Goal: Transaction & Acquisition: Purchase product/service

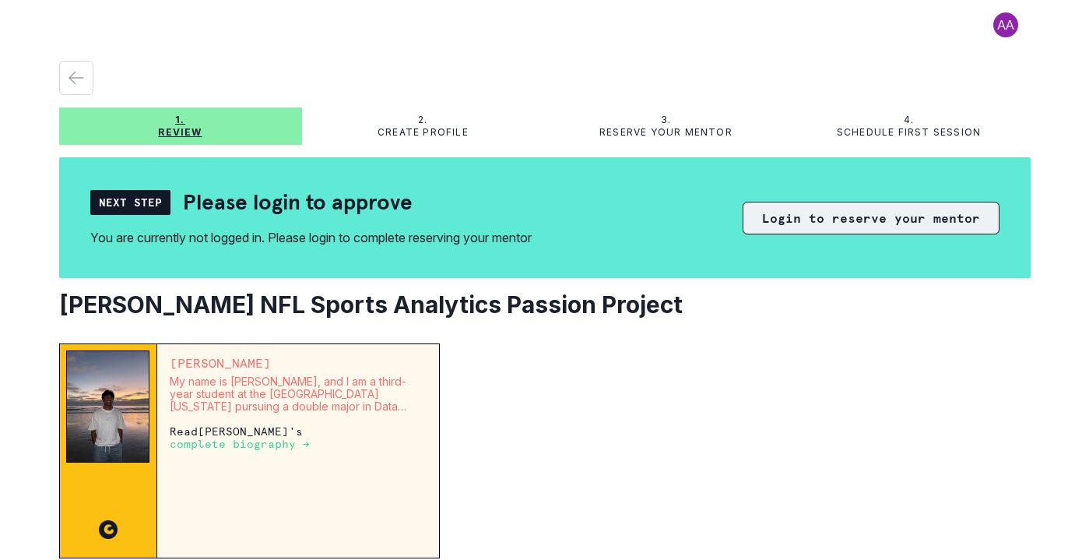
click at [848, 213] on button "Login to reserve your mentor" at bounding box center [870, 218] width 257 height 33
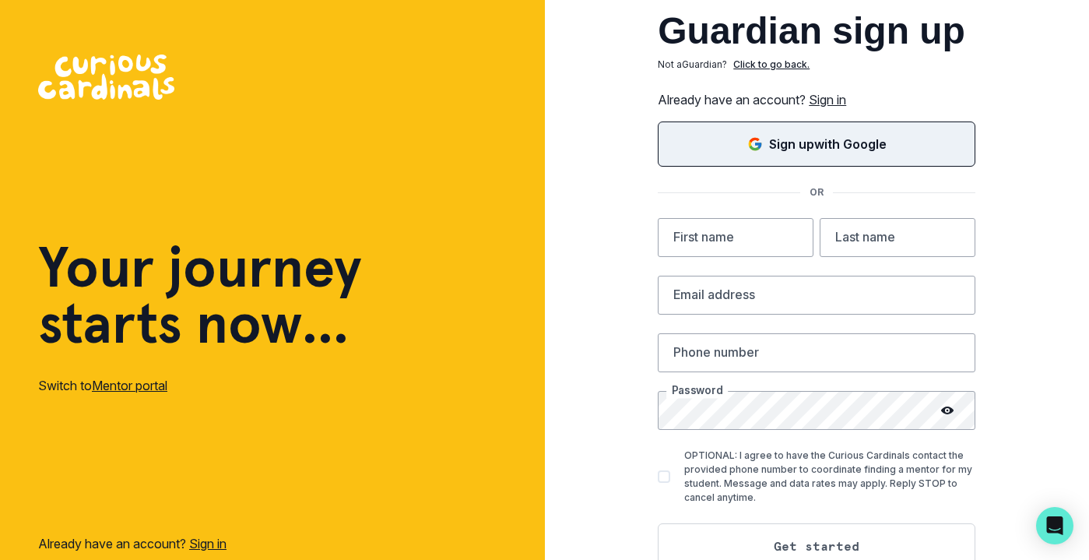
click at [773, 147] on p "Sign up with Google" at bounding box center [828, 144] width 118 height 19
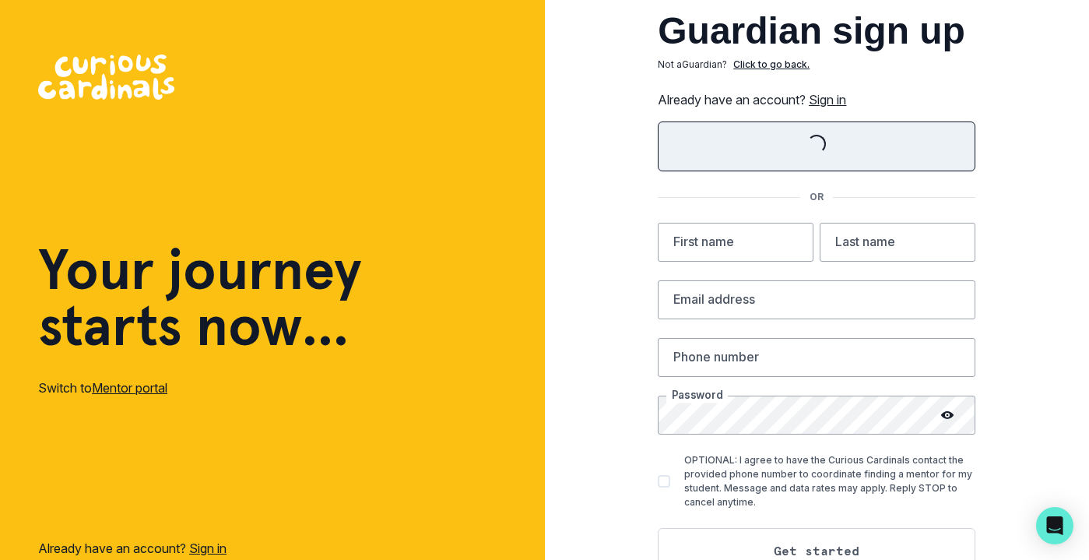
click at [841, 97] on link "Sign in" at bounding box center [827, 100] width 37 height 16
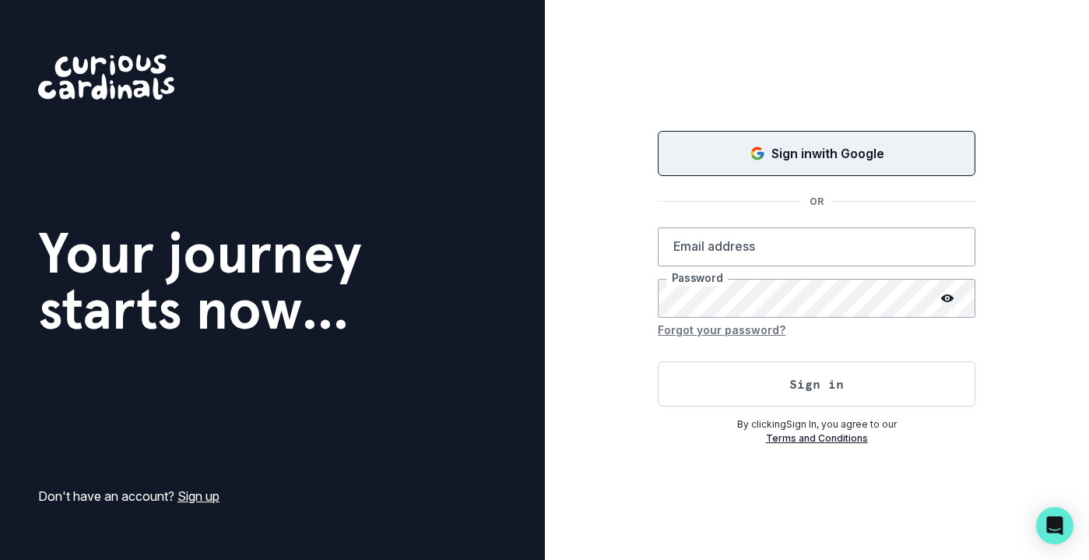
click at [809, 161] on p "Sign in with Google" at bounding box center [827, 153] width 113 height 19
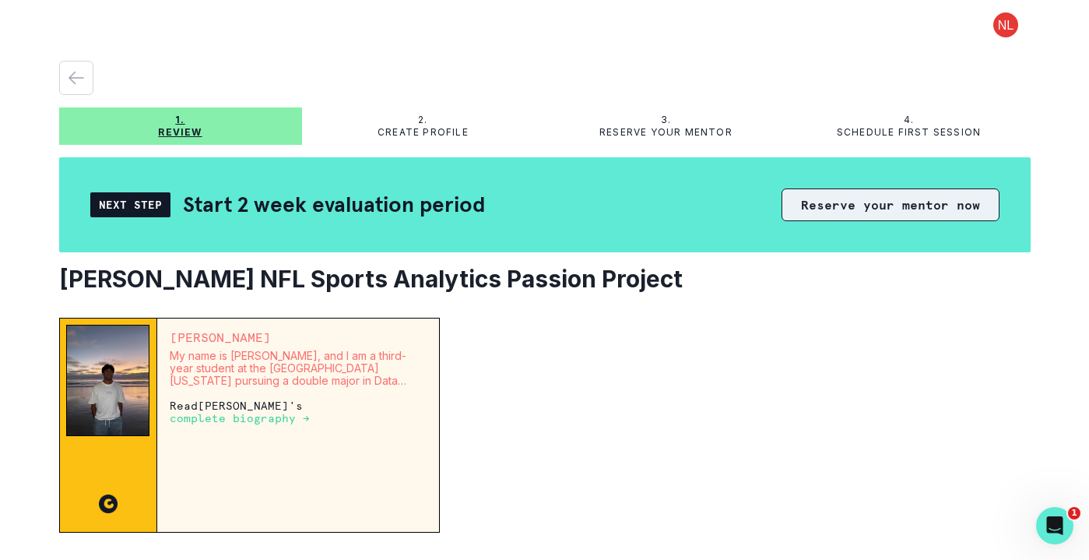
click at [845, 198] on button "Reserve your mentor now" at bounding box center [890, 204] width 218 height 33
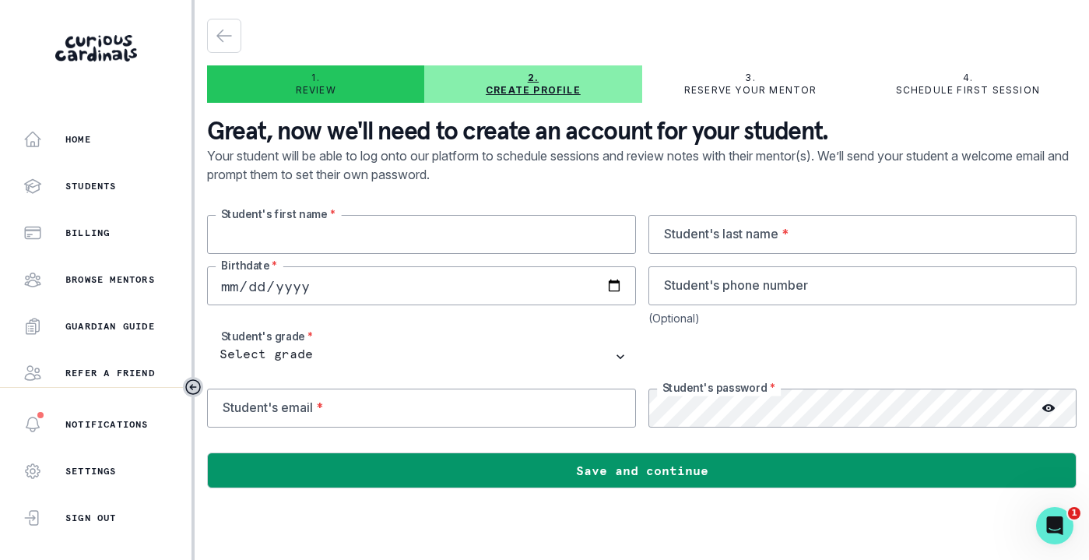
click at [370, 233] on input "text" at bounding box center [421, 234] width 429 height 39
type input "[PERSON_NAME]"
click at [802, 224] on input "text" at bounding box center [862, 234] width 429 height 39
type input "Wicker"
click at [403, 289] on input "date" at bounding box center [421, 285] width 429 height 39
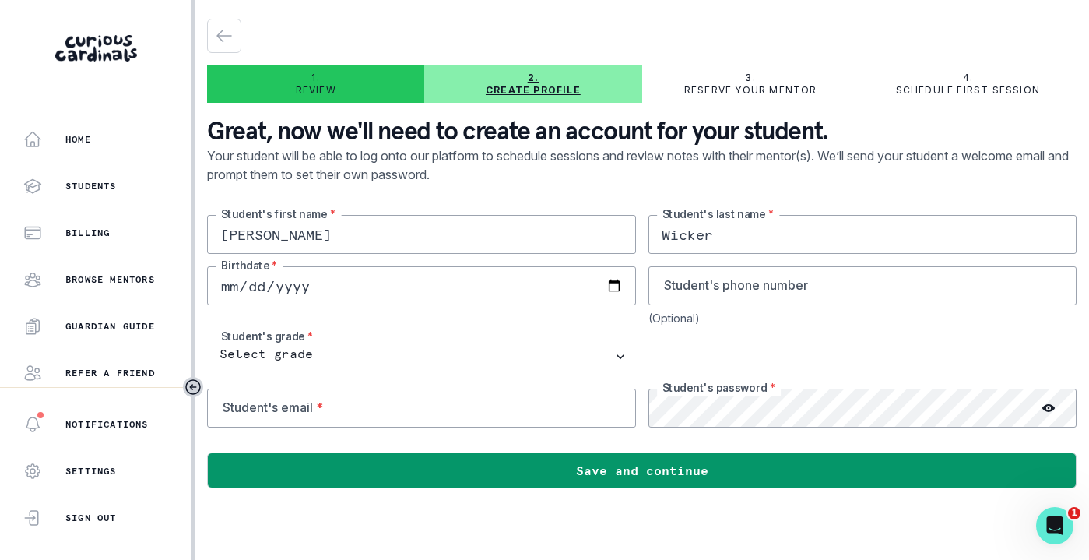
type input "0001-01-14"
type input "[DATE]"
click at [701, 292] on input "tel" at bounding box center [862, 285] width 429 height 39
type input "4155352209"
click at [356, 411] on input "email" at bounding box center [421, 407] width 429 height 39
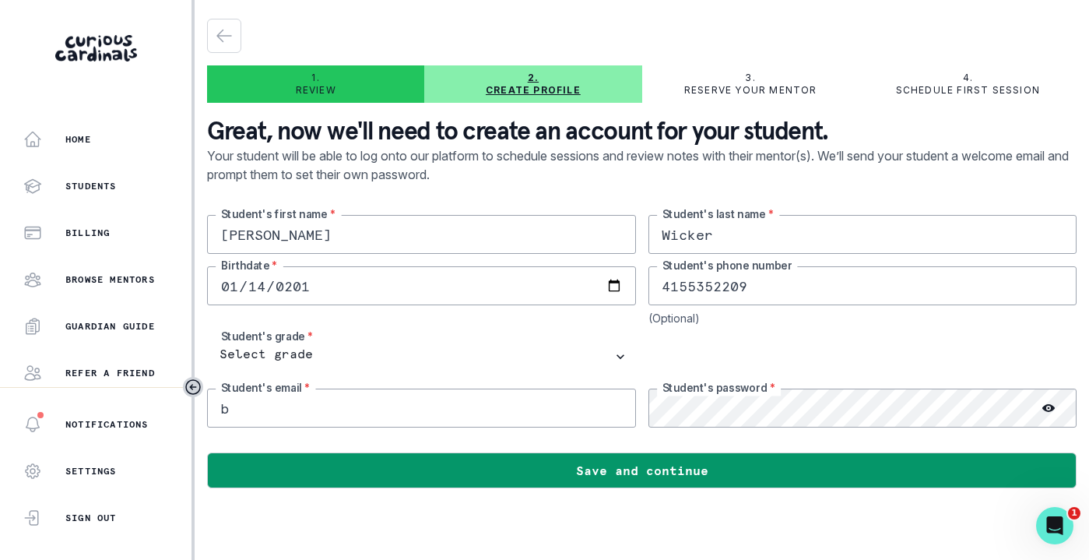
click at [312, 405] on input "b" at bounding box center [421, 407] width 429 height 39
paste input "[PERSON_NAME] <[EMAIL_ADDRESS][DOMAIN_NAME]>"
drag, startPoint x: 342, startPoint y: 407, endPoint x: 199, endPoint y: 405, distance: 142.4
click at [199, 405] on main "1. Review 2. Create profile 3. Reserve your mentor 4. Schedule first session Gr…" at bounding box center [642, 280] width 894 height 560
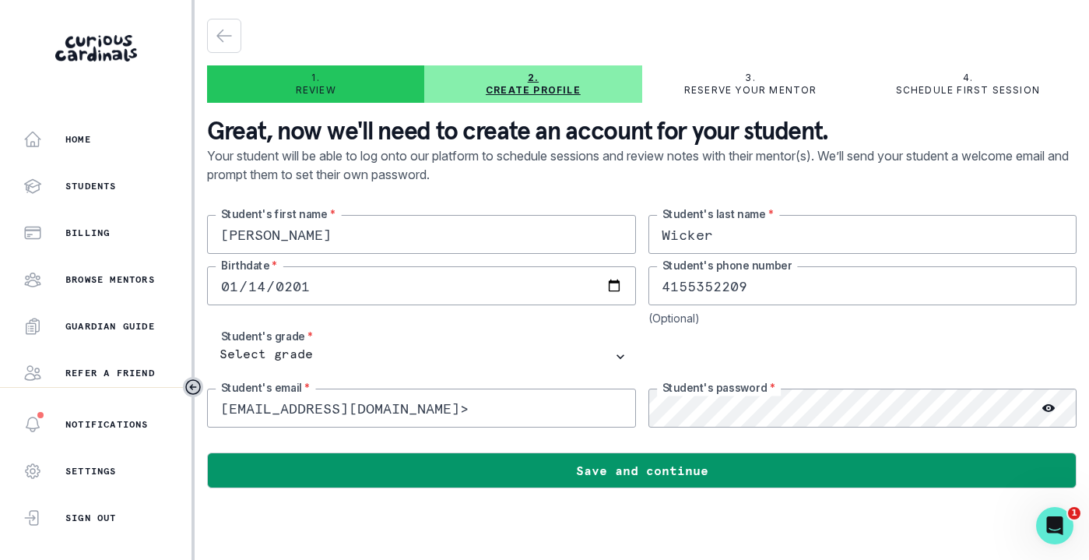
click at [448, 403] on input "[EMAIL_ADDRESS][DOMAIN_NAME]>" at bounding box center [421, 407] width 429 height 39
type input "[EMAIL_ADDRESS][DOMAIN_NAME]"
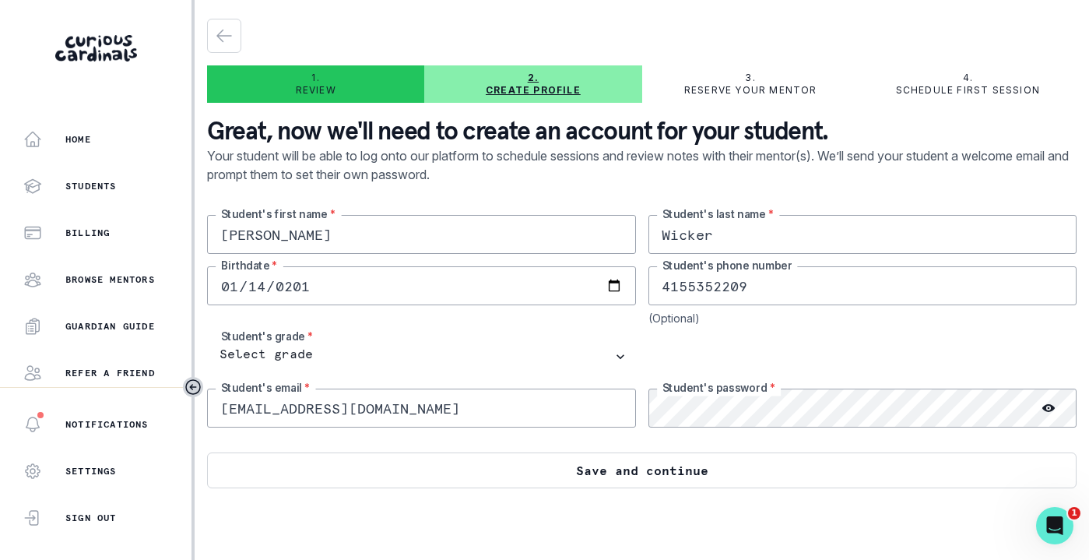
click at [641, 473] on button "Save and continue" at bounding box center [641, 470] width 869 height 36
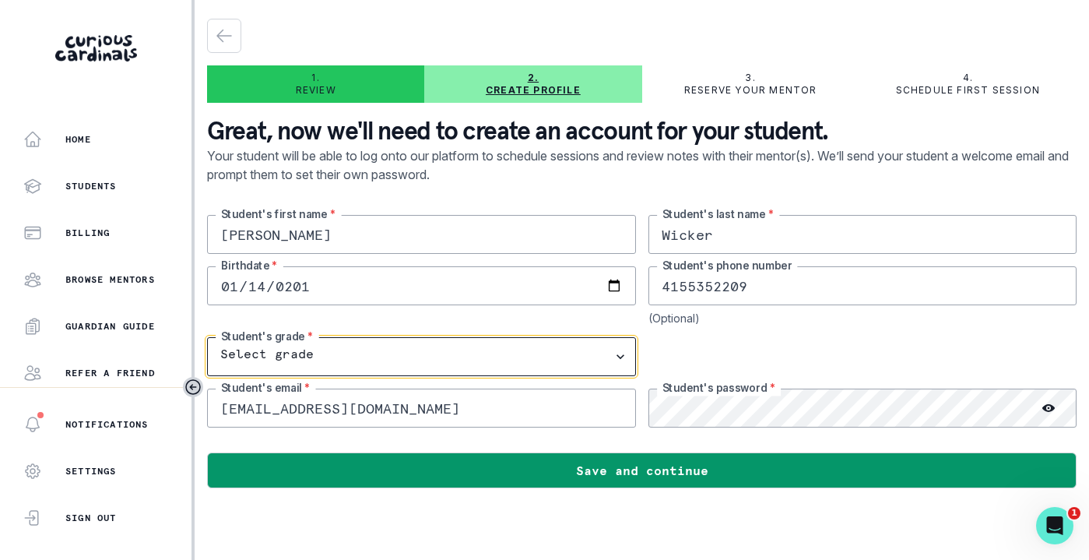
click at [546, 349] on select "Select grade 1st Grade 2nd Grade 3rd Grade 4th Grade 5th Grade 6th Grade 7th Gr…" at bounding box center [421, 356] width 429 height 39
select select "7th Grade"
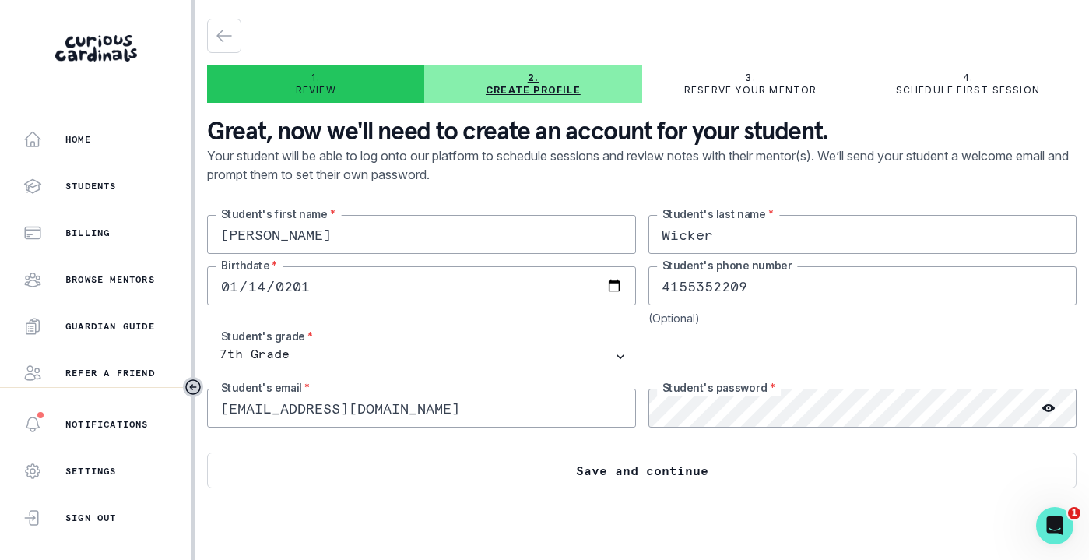
click at [471, 465] on button "Save and continue" at bounding box center [641, 470] width 869 height 36
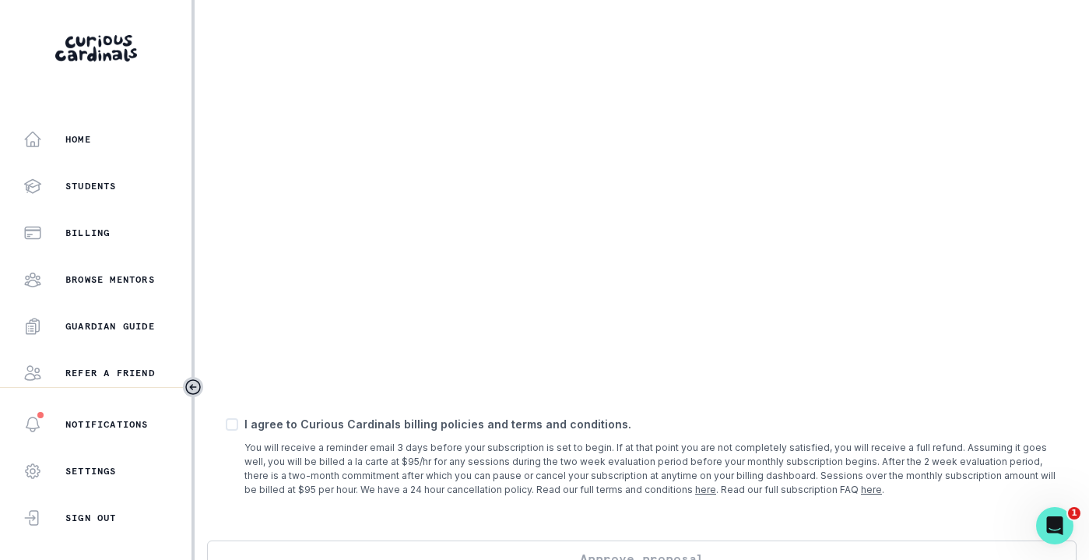
scroll to position [600, 0]
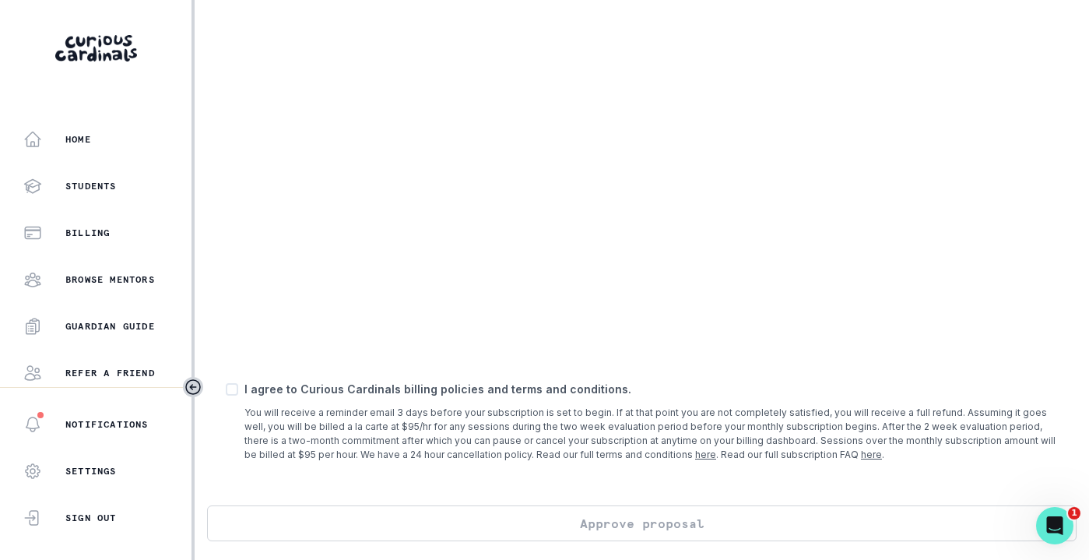
click at [231, 389] on span at bounding box center [232, 389] width 12 height 12
click at [226, 389] on input "checkbox" at bounding box center [225, 389] width 1 height 1
checkbox input "true"
click at [581, 522] on button "Approve proposal" at bounding box center [641, 523] width 869 height 36
